Goal: Task Accomplishment & Management: Manage account settings

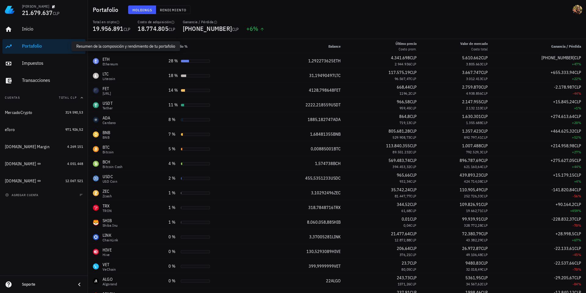
click at [29, 47] on div "Portafolio" at bounding box center [52, 46] width 61 height 6
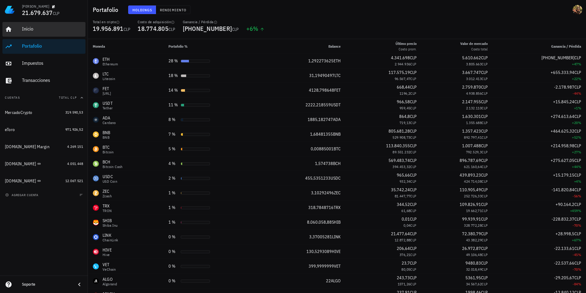
click at [33, 29] on div "Inicio" at bounding box center [52, 29] width 61 height 6
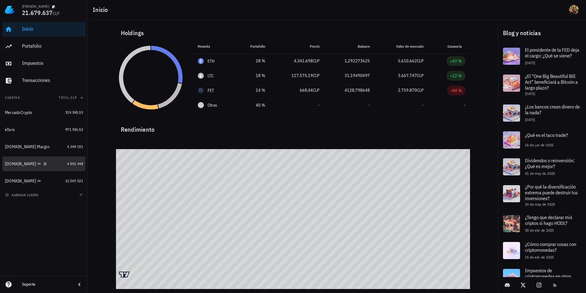
click at [14, 165] on div "[DOMAIN_NAME]" at bounding box center [20, 163] width 31 height 5
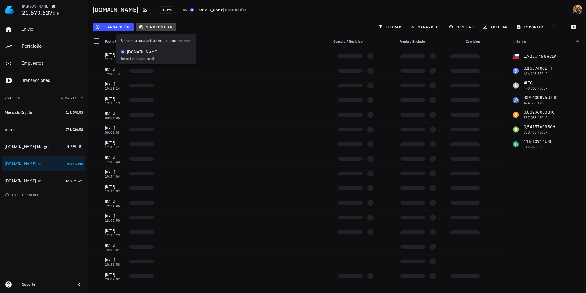
click at [157, 29] on span "sincronizar" at bounding box center [156, 26] width 33 height 5
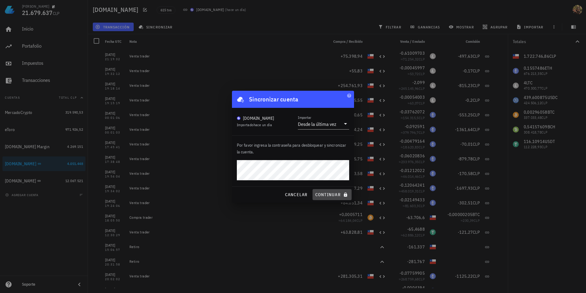
click at [333, 195] on span "continuar" at bounding box center [332, 194] width 34 height 5
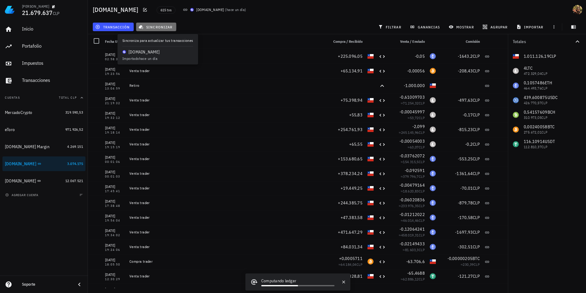
click at [152, 25] on span "sincronizar" at bounding box center [156, 26] width 33 height 5
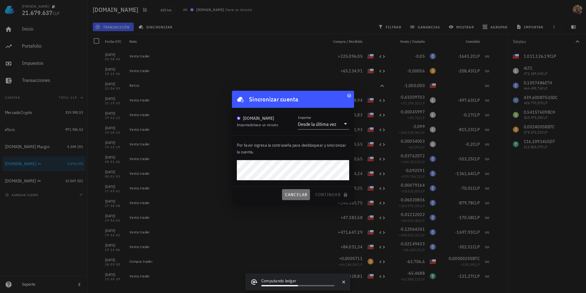
click at [296, 195] on span "cancelar" at bounding box center [295, 194] width 23 height 5
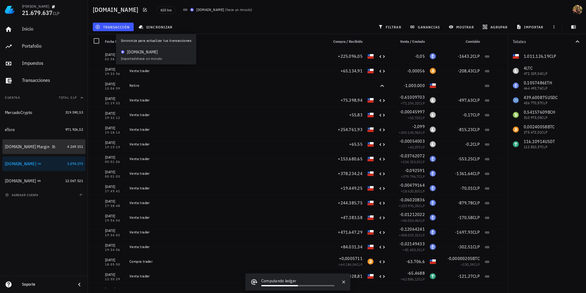
click at [17, 145] on div "[DOMAIN_NAME] Margin" at bounding box center [27, 146] width 45 height 5
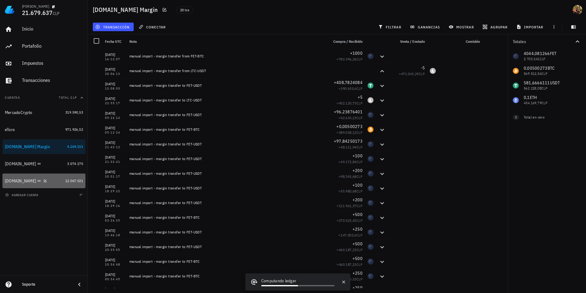
click at [19, 181] on div "[DOMAIN_NAME]" at bounding box center [20, 180] width 31 height 5
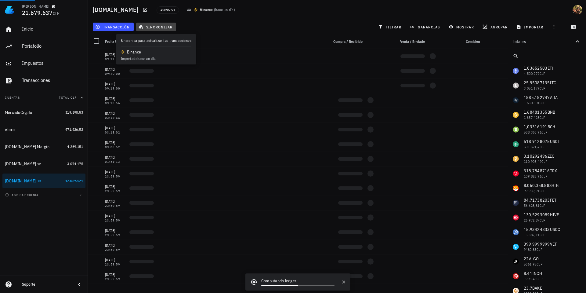
click at [160, 29] on span "sincronizar" at bounding box center [156, 26] width 33 height 5
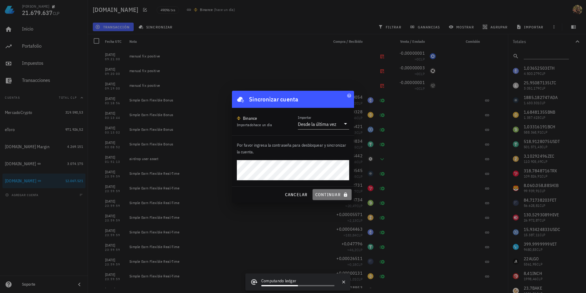
click at [328, 194] on span "continuar" at bounding box center [332, 194] width 34 height 5
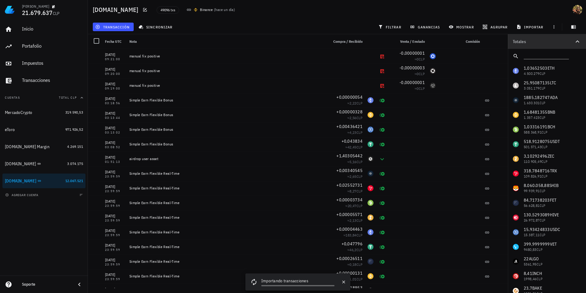
click at [578, 40] on icon "button" at bounding box center [577, 41] width 7 height 7
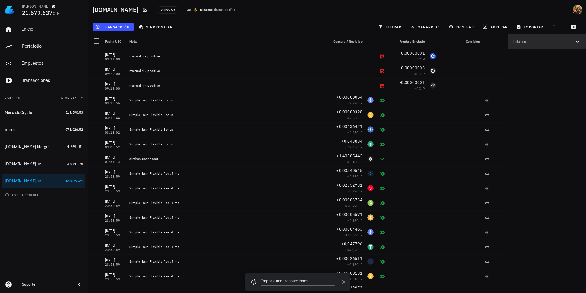
click at [578, 40] on icon "button" at bounding box center [577, 41] width 7 height 7
